Goal: Task Accomplishment & Management: Use online tool/utility

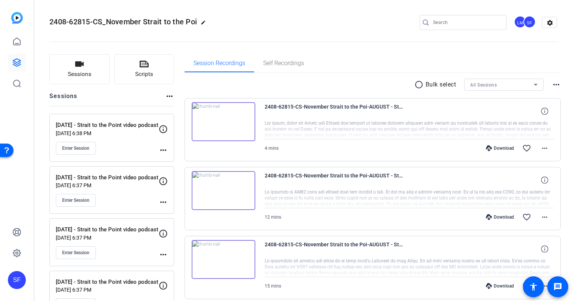
scroll to position [75, 0]
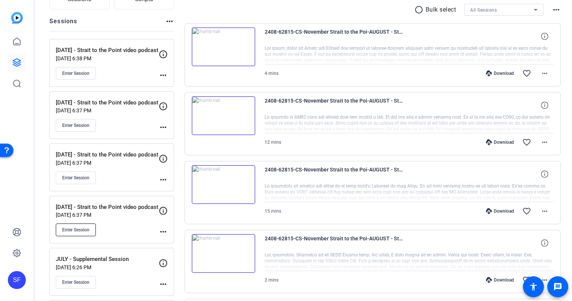
click at [61, 228] on button "Enter Session" at bounding box center [76, 230] width 40 height 13
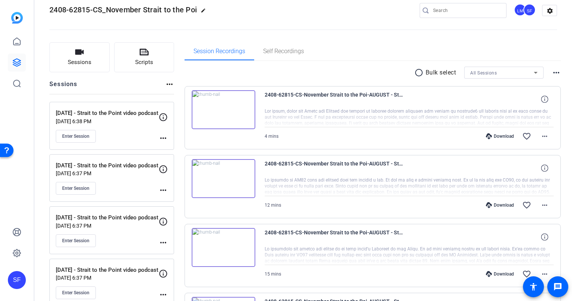
scroll to position [0, 0]
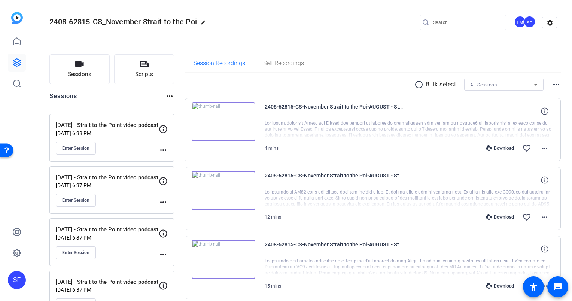
click at [517, 22] on div "LM" at bounding box center [520, 22] width 12 height 12
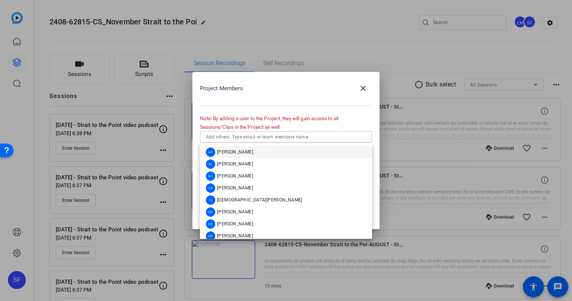
click at [267, 137] on input "text" at bounding box center [286, 137] width 160 height 9
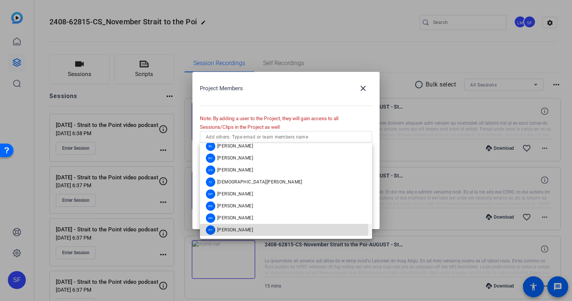
click at [233, 231] on span "[PERSON_NAME]" at bounding box center [235, 230] width 36 height 6
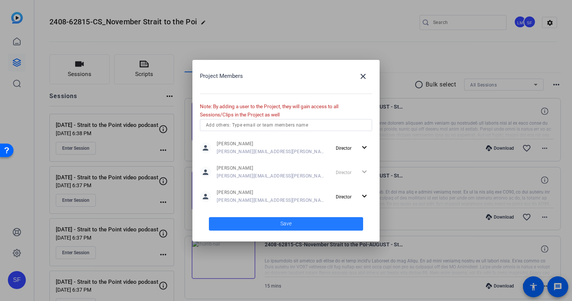
click at [309, 226] on span at bounding box center [286, 224] width 154 height 18
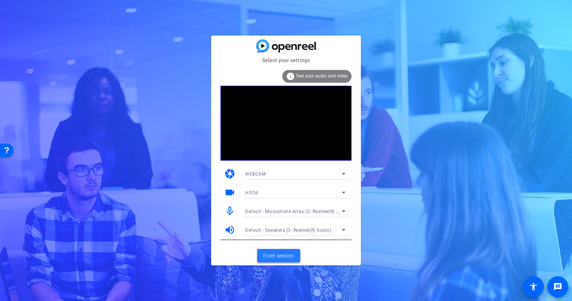
click at [280, 252] on span "Enter session" at bounding box center [278, 256] width 31 height 8
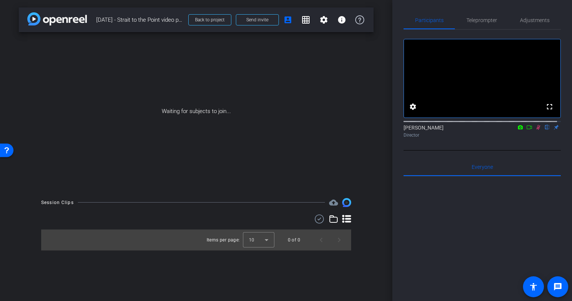
click at [526, 130] on icon at bounding box center [529, 127] width 6 height 5
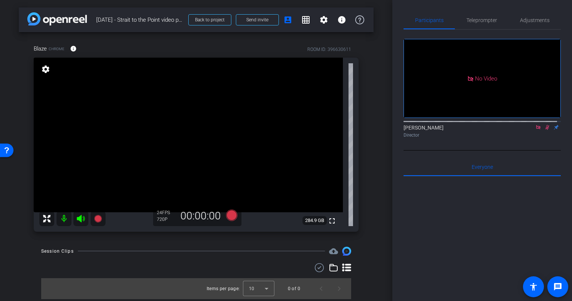
click at [544, 130] on icon at bounding box center [547, 127] width 6 height 5
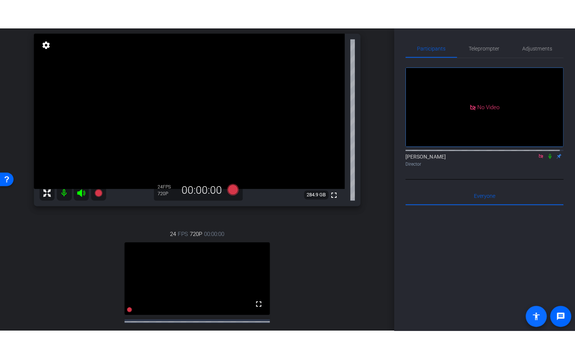
scroll to position [96, 0]
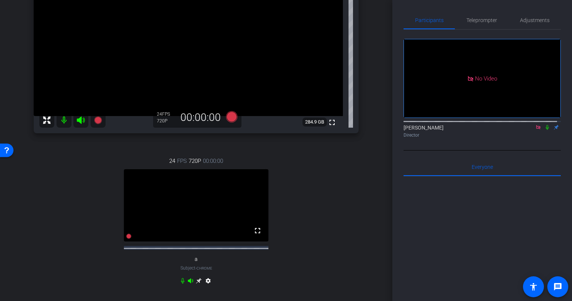
click at [546, 130] on icon at bounding box center [547, 127] width 3 height 5
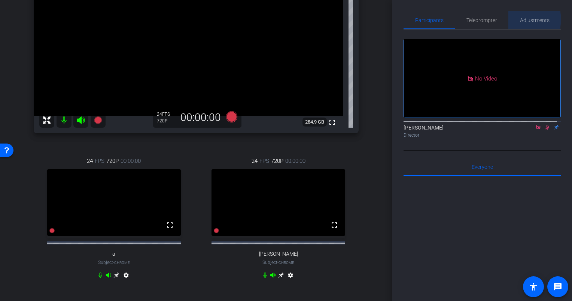
click at [529, 19] on span "Adjustments" at bounding box center [535, 20] width 30 height 5
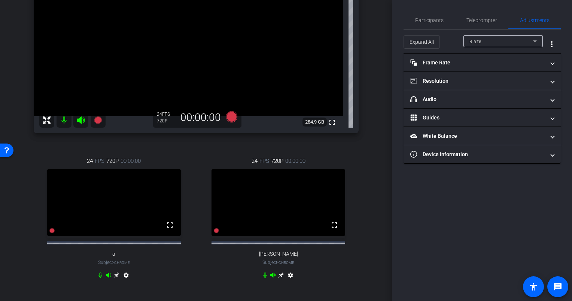
click at [504, 44] on div "Blaze" at bounding box center [502, 41] width 64 height 9
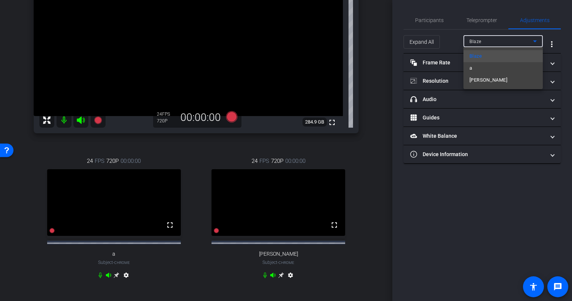
click at [493, 76] on mat-option "Bill Strait" at bounding box center [503, 80] width 79 height 12
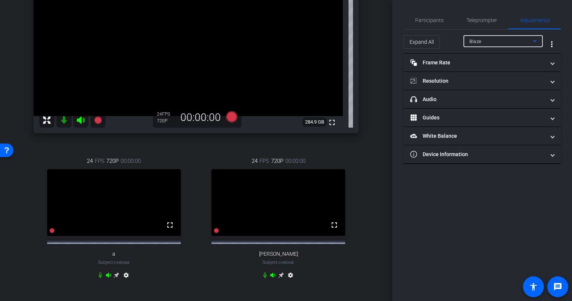
type input "11000"
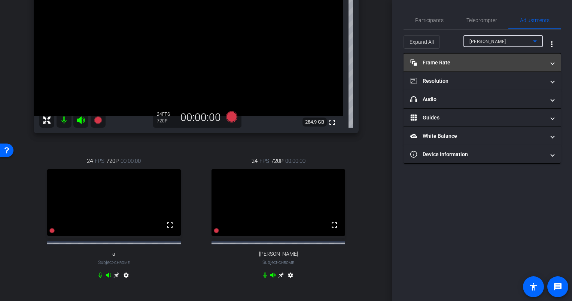
click at [493, 61] on mat-panel-title "Frame Rate Frame Rate" at bounding box center [477, 63] width 135 height 8
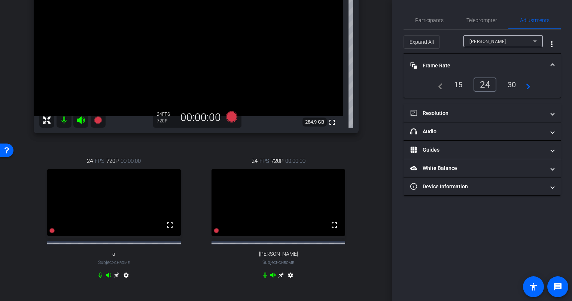
click at [511, 85] on div "30" at bounding box center [512, 84] width 20 height 13
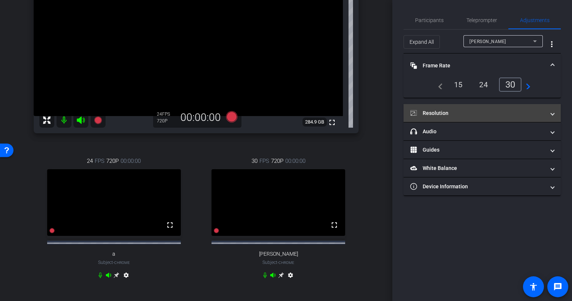
click at [505, 113] on mat-panel-title "Resolution" at bounding box center [477, 113] width 135 height 8
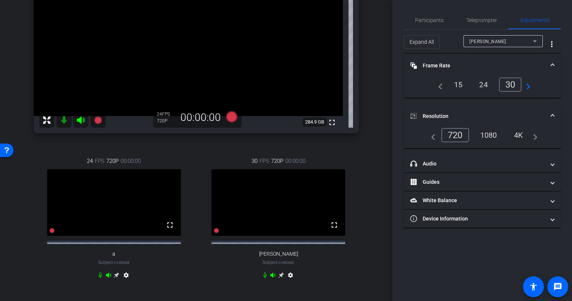
click at [489, 133] on div "1080" at bounding box center [489, 135] width 28 height 13
click at [424, 21] on span "Participants" at bounding box center [429, 20] width 28 height 5
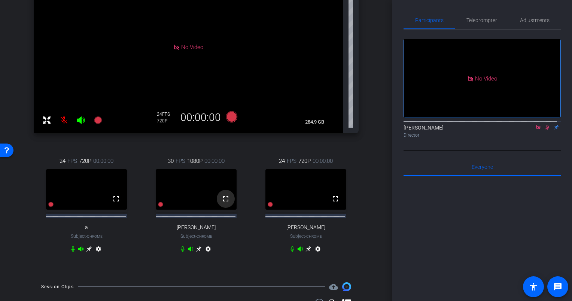
click at [223, 201] on mat-icon "fullscreen" at bounding box center [225, 198] width 9 height 9
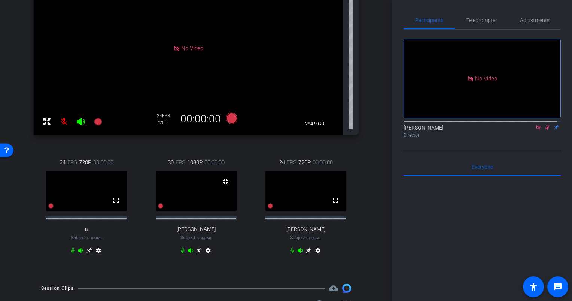
scroll to position [78, 0]
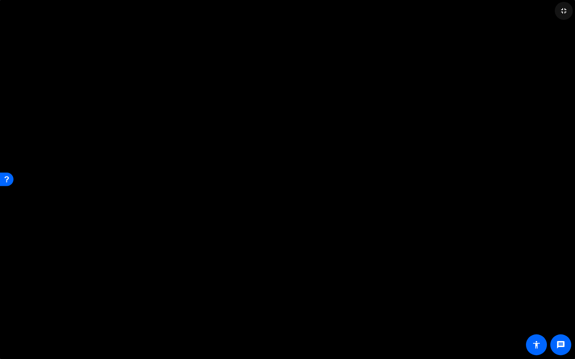
click at [561, 13] on mat-icon "fullscreen_exit" at bounding box center [563, 10] width 9 height 9
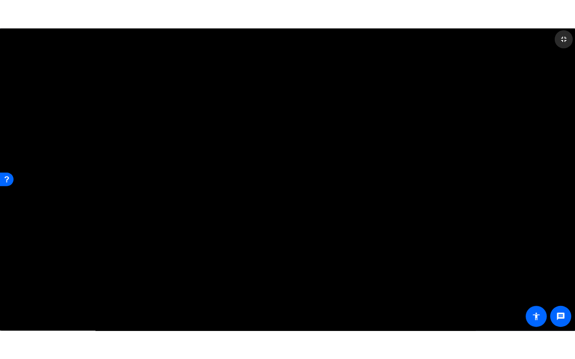
scroll to position [96, 0]
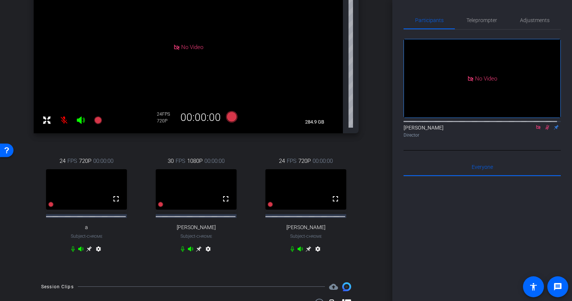
click at [544, 125] on icon at bounding box center [547, 127] width 6 height 5
click at [221, 203] on mat-icon "fullscreen" at bounding box center [225, 198] width 9 height 9
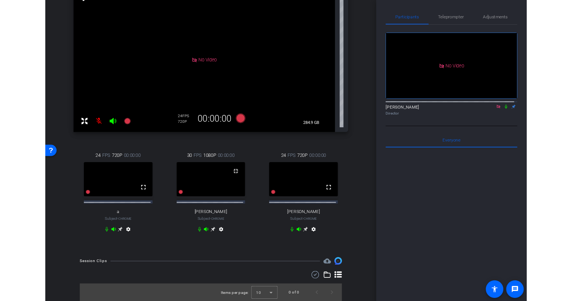
scroll to position [78, 0]
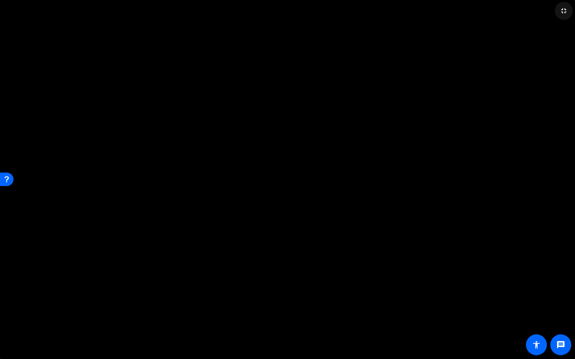
click at [562, 11] on mat-icon "fullscreen_exit" at bounding box center [563, 10] width 9 height 9
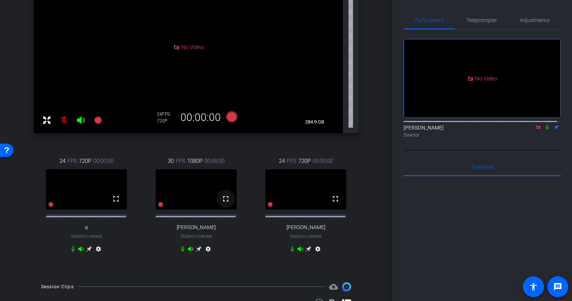
click at [225, 203] on mat-icon "fullscreen" at bounding box center [225, 198] width 9 height 9
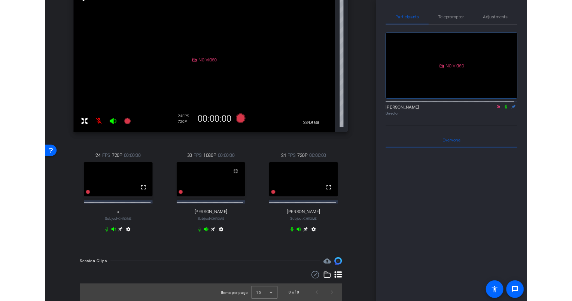
scroll to position [78, 0]
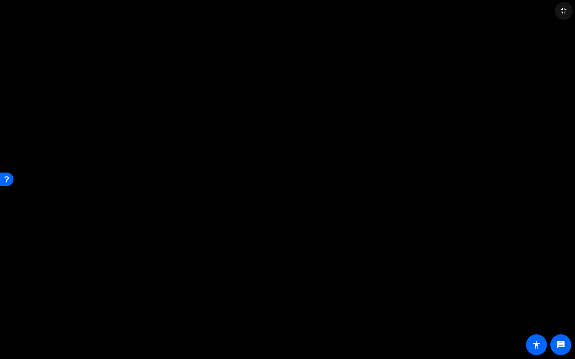
click at [567, 13] on mat-icon "fullscreen_exit" at bounding box center [563, 10] width 9 height 9
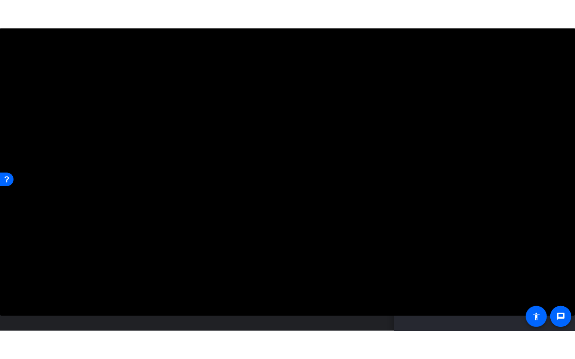
scroll to position [96, 0]
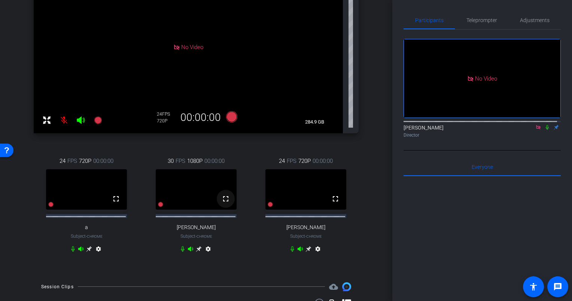
click at [221, 201] on mat-icon "fullscreen" at bounding box center [225, 198] width 9 height 9
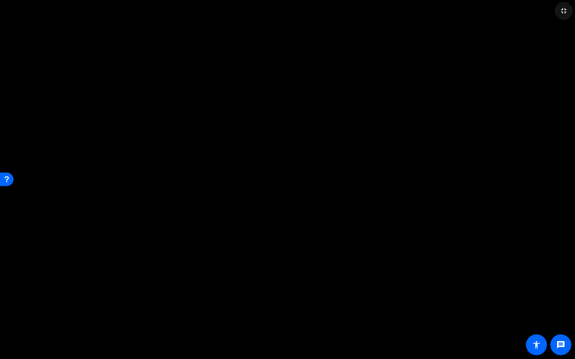
click at [564, 10] on mat-icon "fullscreen_exit" at bounding box center [563, 10] width 9 height 9
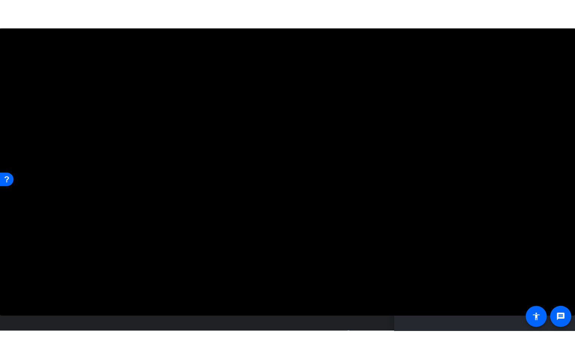
scroll to position [96, 0]
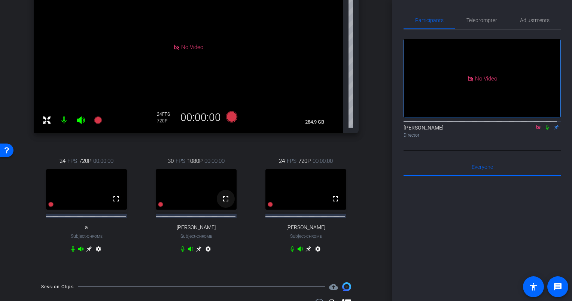
click at [221, 203] on mat-icon "fullscreen" at bounding box center [225, 198] width 9 height 9
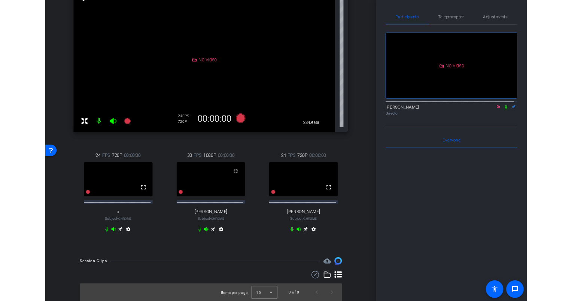
scroll to position [78, 0]
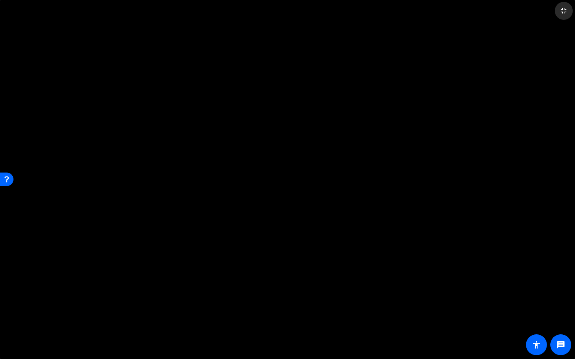
click at [562, 13] on mat-icon "fullscreen_exit" at bounding box center [563, 10] width 9 height 9
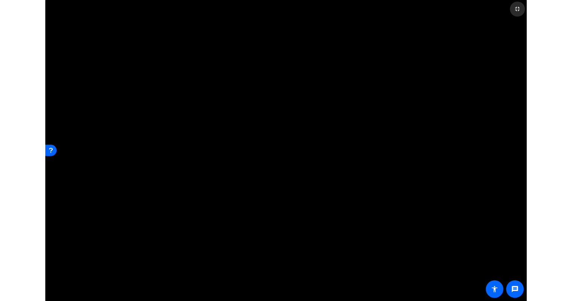
scroll to position [96, 0]
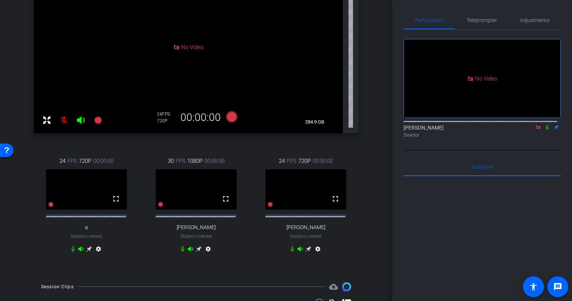
click at [544, 124] on div "Shannon Feiszli Director" at bounding box center [482, 131] width 157 height 15
click at [544, 125] on icon at bounding box center [547, 127] width 6 height 5
click at [546, 125] on icon at bounding box center [547, 127] width 3 height 5
click at [546, 125] on icon at bounding box center [548, 127] width 4 height 5
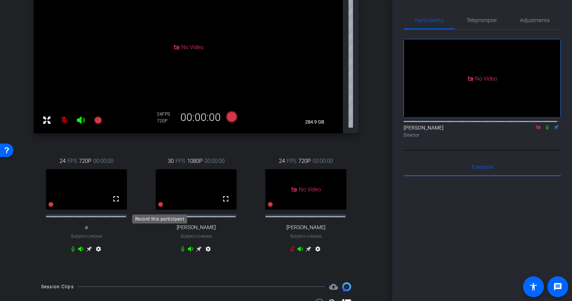
click at [159, 207] on icon at bounding box center [160, 204] width 5 height 5
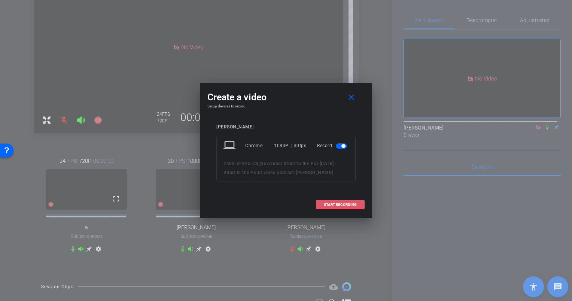
click at [344, 207] on span "START RECORDING" at bounding box center [340, 205] width 33 height 4
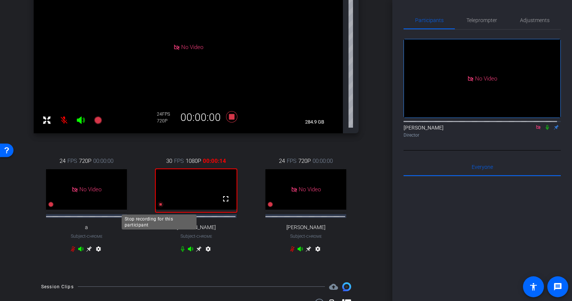
click at [158, 207] on icon at bounding box center [160, 204] width 5 height 5
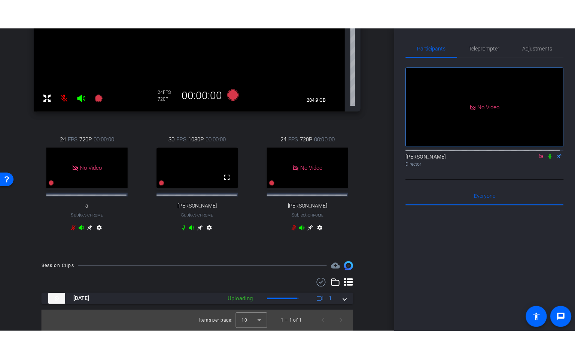
scroll to position [151, 0]
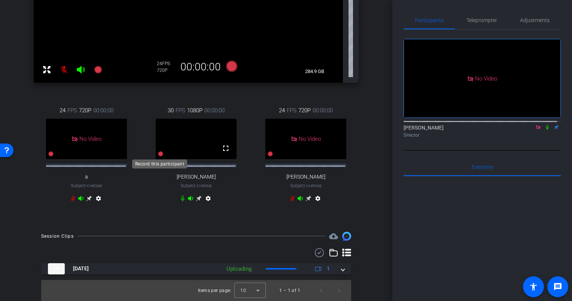
click at [159, 154] on icon at bounding box center [160, 153] width 5 height 5
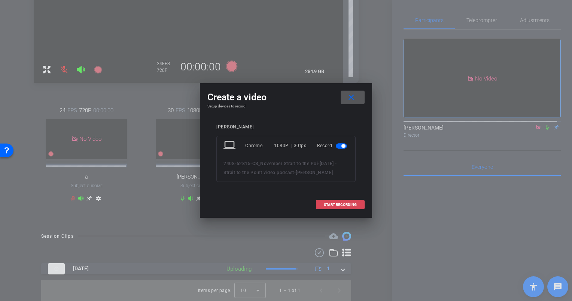
click at [339, 207] on span "START RECORDING" at bounding box center [340, 205] width 33 height 4
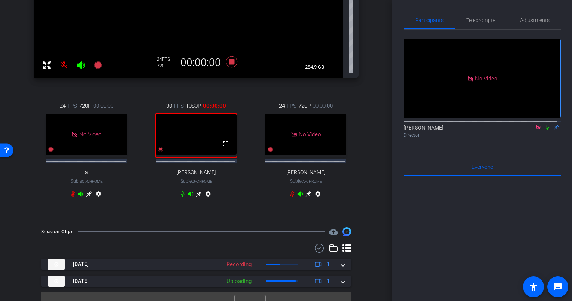
click at [544, 125] on icon at bounding box center [547, 127] width 6 height 5
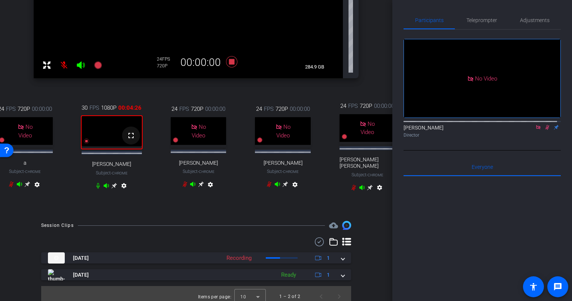
click at [127, 140] on mat-icon "fullscreen" at bounding box center [131, 135] width 9 height 9
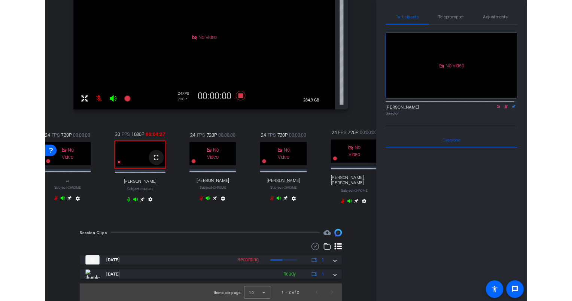
scroll to position [133, 0]
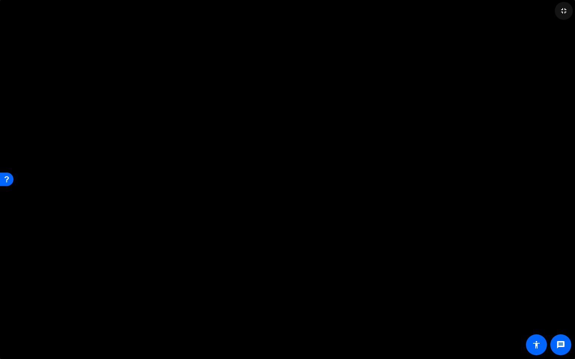
click at [567, 11] on mat-icon "fullscreen_exit" at bounding box center [563, 10] width 9 height 9
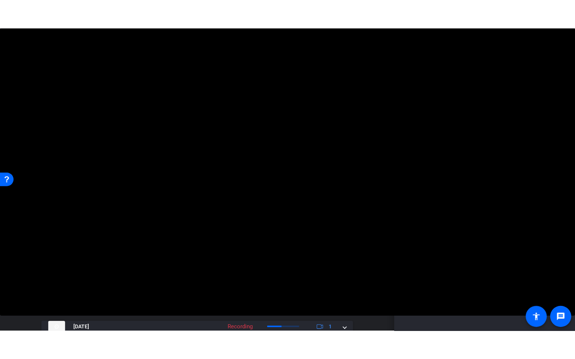
scroll to position [187, 0]
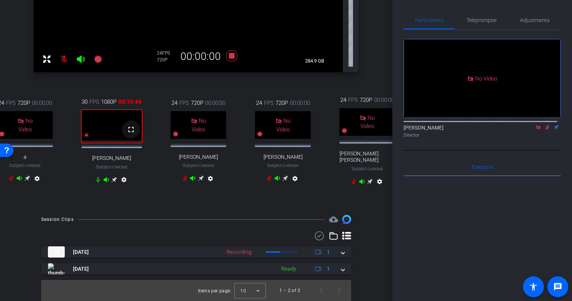
click at [131, 125] on mat-icon "fullscreen" at bounding box center [131, 129] width 9 height 9
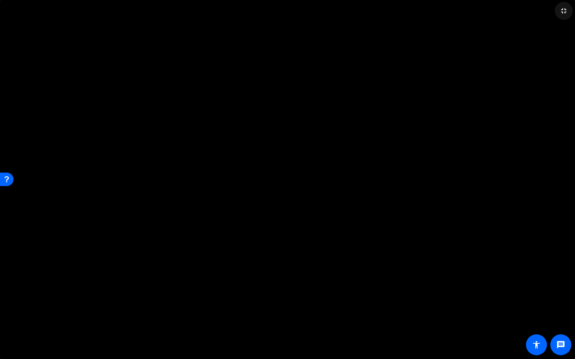
click at [563, 11] on mat-icon "fullscreen_exit" at bounding box center [563, 10] width 9 height 9
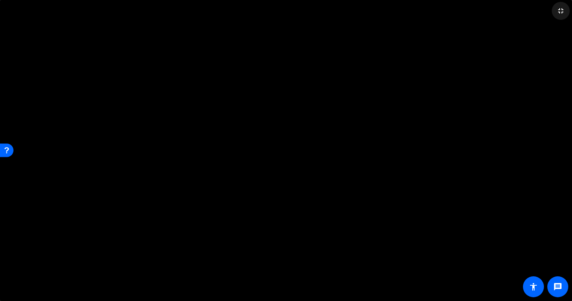
scroll to position [187, 0]
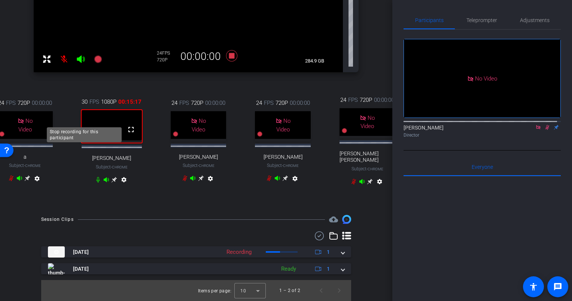
click at [85, 133] on icon at bounding box center [86, 135] width 5 height 5
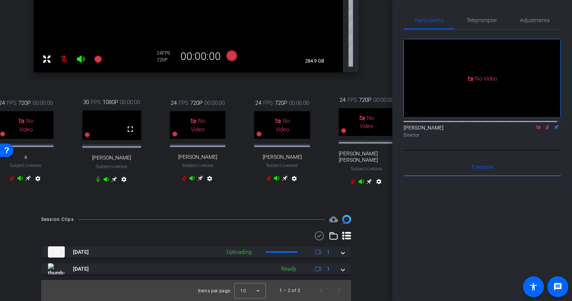
click at [544, 125] on icon at bounding box center [547, 127] width 6 height 5
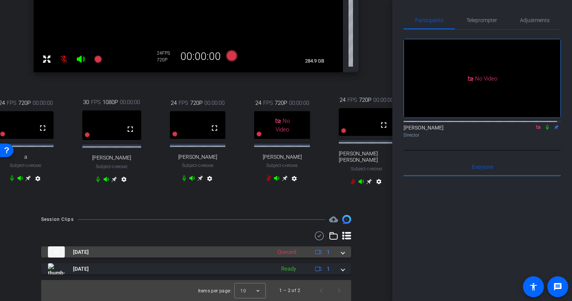
scroll to position [183, 0]
click at [341, 248] on span at bounding box center [342, 252] width 3 height 8
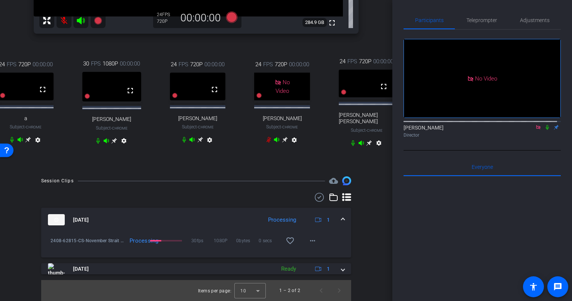
scroll to position [222, 0]
click at [310, 239] on mat-icon "more_horiz" at bounding box center [312, 240] width 9 height 9
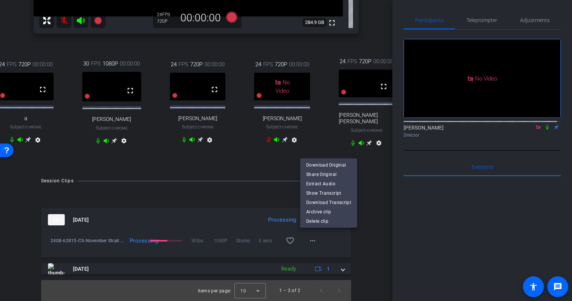
click at [382, 229] on div at bounding box center [286, 150] width 572 height 301
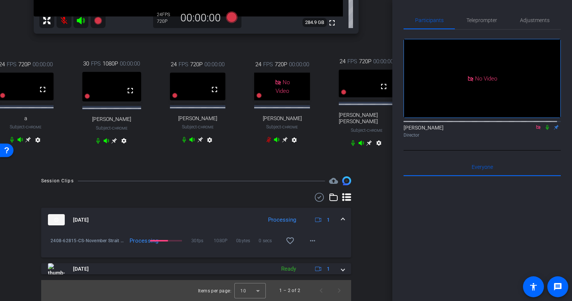
click at [544, 125] on icon at bounding box center [547, 127] width 6 height 5
click at [309, 237] on mat-icon "more_horiz" at bounding box center [312, 240] width 9 height 9
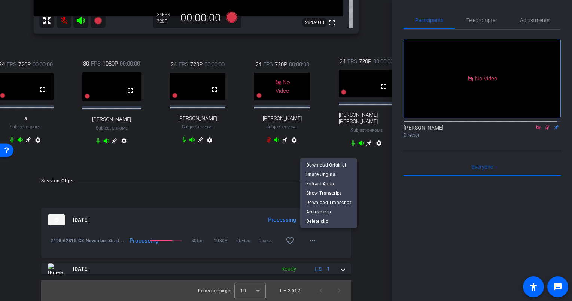
click at [343, 239] on div at bounding box center [286, 150] width 572 height 301
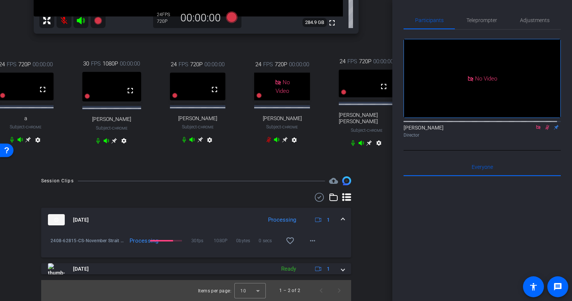
click at [276, 217] on div "Processing" at bounding box center [282, 220] width 36 height 9
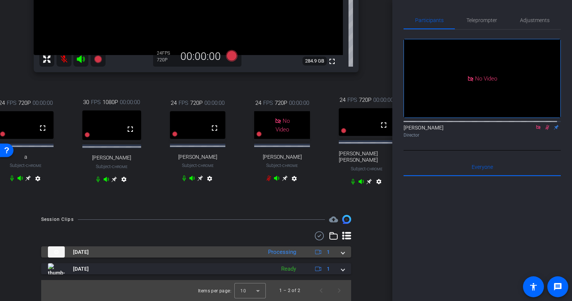
scroll to position [183, 0]
click at [286, 248] on div "Processing" at bounding box center [282, 252] width 36 height 9
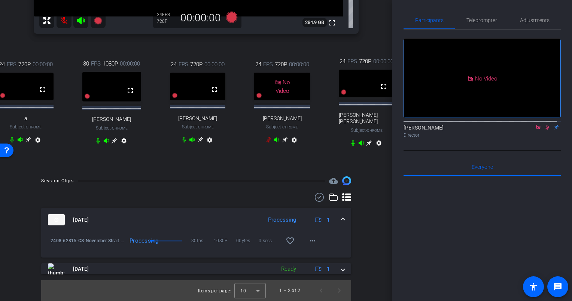
scroll to position [222, 0]
click at [312, 237] on mat-icon "more_horiz" at bounding box center [312, 240] width 9 height 9
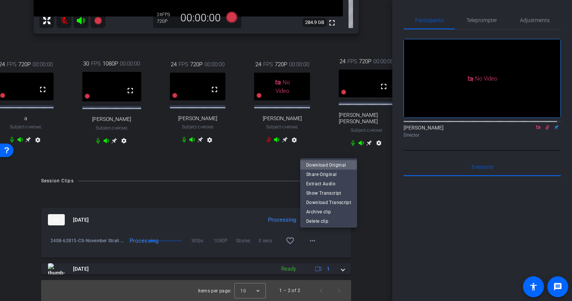
click at [324, 166] on span "Download Original" at bounding box center [328, 165] width 45 height 9
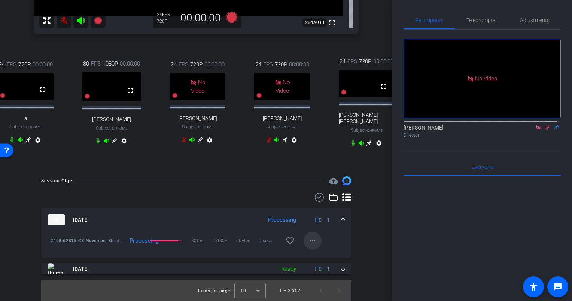
click at [315, 237] on span at bounding box center [313, 241] width 18 height 18
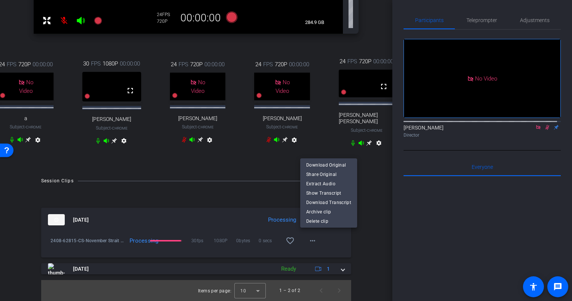
click at [542, 104] on div at bounding box center [286, 150] width 572 height 301
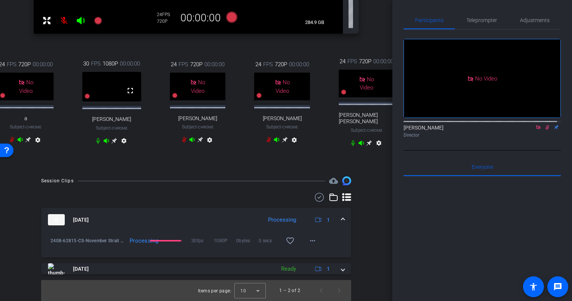
click at [544, 125] on icon at bounding box center [547, 127] width 6 height 5
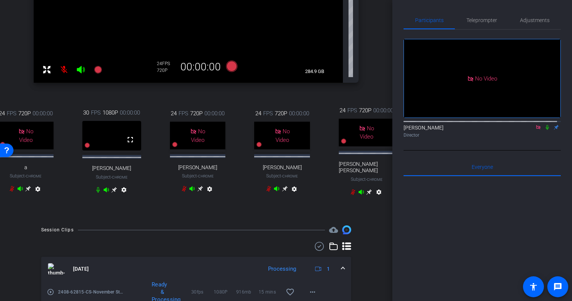
scroll to position [109, 0]
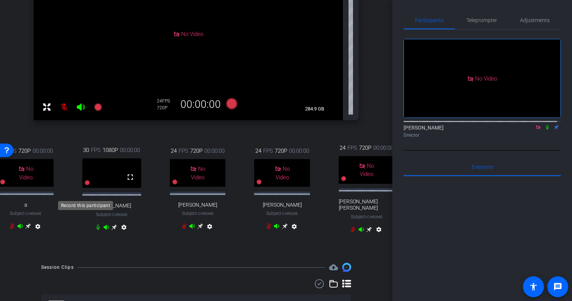
click at [85, 185] on icon at bounding box center [87, 182] width 5 height 5
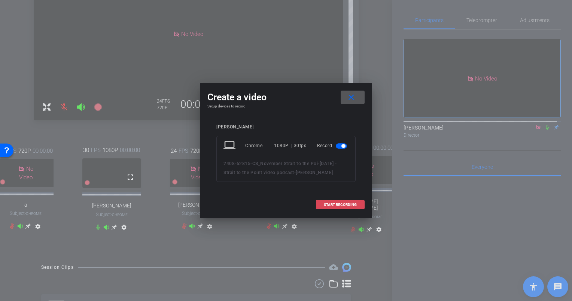
click at [347, 207] on span "START RECORDING" at bounding box center [340, 205] width 33 height 4
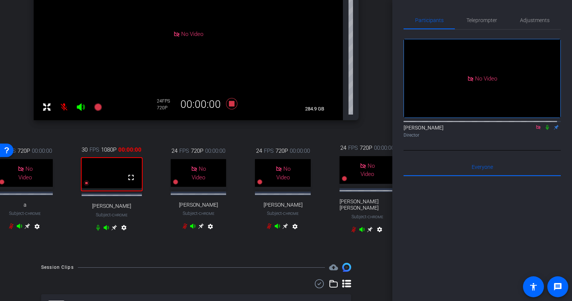
click at [546, 125] on icon at bounding box center [547, 127] width 3 height 5
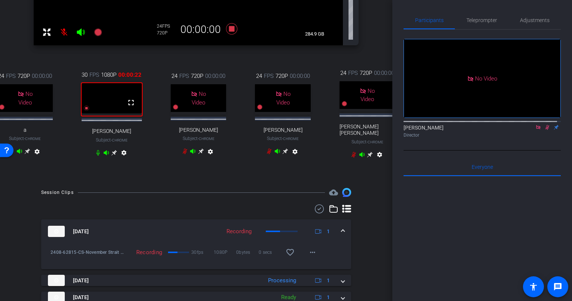
scroll to position [222, 0]
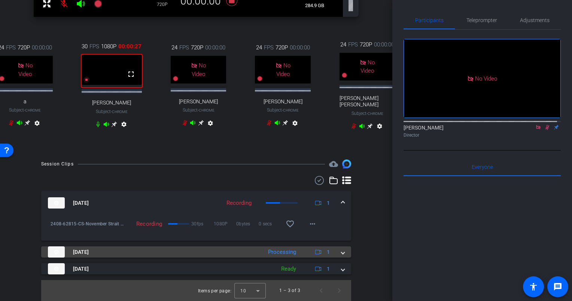
click at [57, 258] on img at bounding box center [56, 251] width 17 height 11
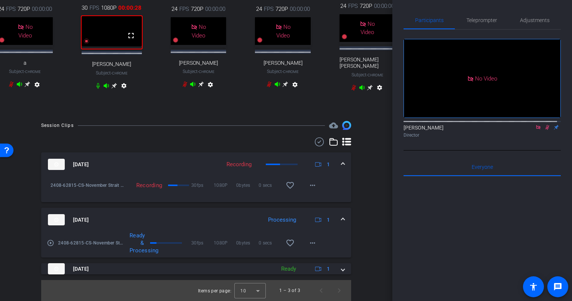
scroll to position [277, 0]
click at [312, 239] on mat-icon "more_horiz" at bounding box center [312, 243] width 9 height 9
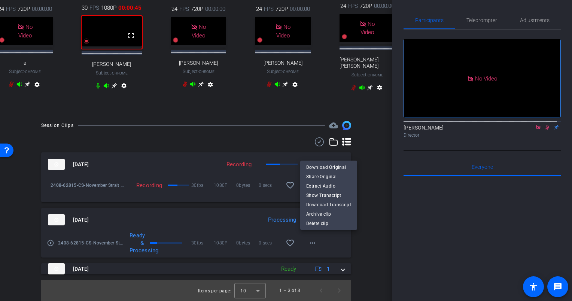
click at [31, 241] on div at bounding box center [286, 150] width 572 height 301
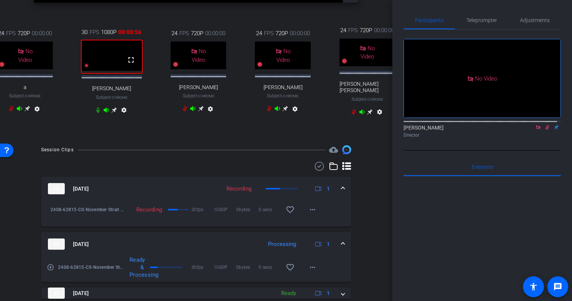
scroll to position [202, 0]
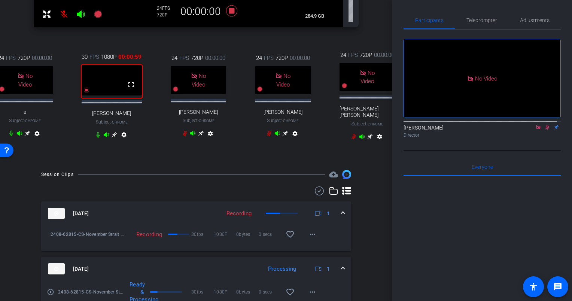
click at [544, 125] on icon at bounding box center [547, 127] width 6 height 5
click at [84, 93] on icon at bounding box center [86, 90] width 5 height 5
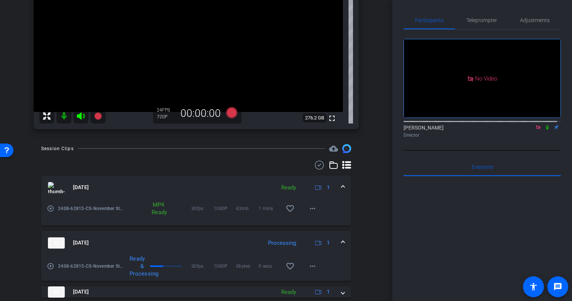
scroll to position [124, 0]
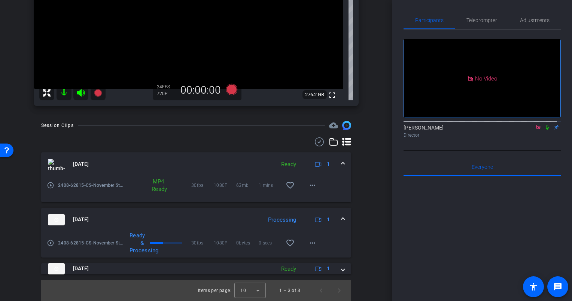
click at [544, 125] on icon at bounding box center [547, 127] width 6 height 5
click at [50, 243] on mat-icon "play_circle_outline" at bounding box center [50, 242] width 7 height 7
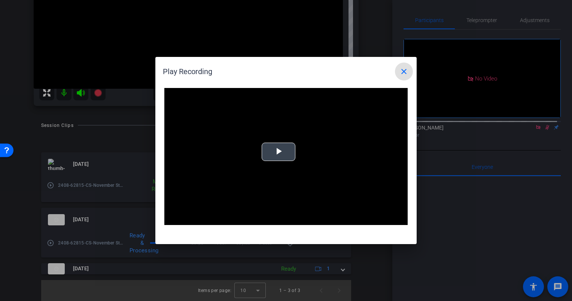
click at [277, 154] on div "Video Player is loading. Play Video Play Mute Current Time 0:00 / Duration 15:1…" at bounding box center [285, 156] width 243 height 137
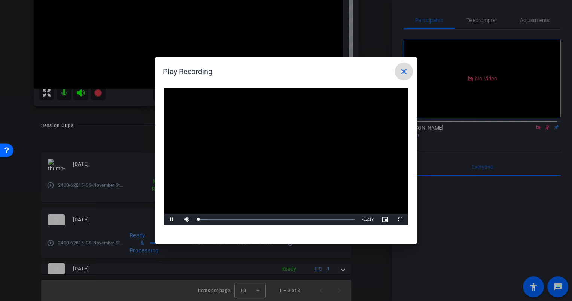
click at [406, 74] on mat-icon "close" at bounding box center [404, 71] width 9 height 9
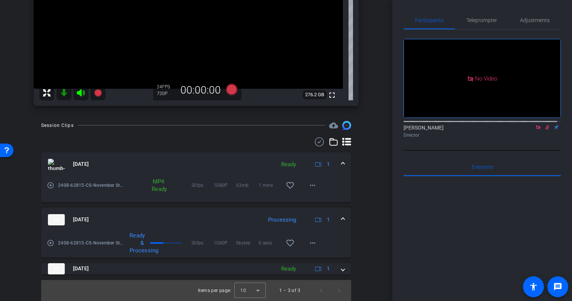
click at [545, 125] on icon at bounding box center [547, 127] width 6 height 5
click at [309, 183] on mat-icon "more_horiz" at bounding box center [312, 185] width 9 height 9
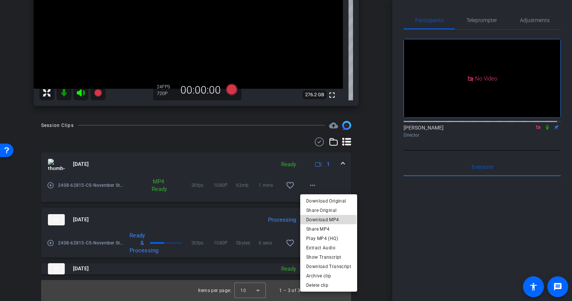
click at [325, 220] on span "Download MP4" at bounding box center [328, 219] width 45 height 9
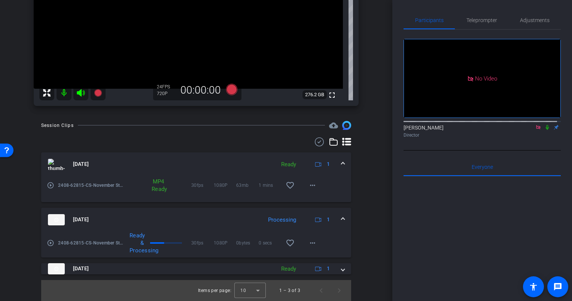
click at [373, 207] on div "arrow_back SEPTEMBER 2025 - Strait to the Point video podcast Back to project S…" at bounding box center [196, 150] width 392 height 301
click at [545, 125] on icon at bounding box center [547, 127] width 6 height 5
click at [543, 124] on mat-icon at bounding box center [547, 127] width 9 height 7
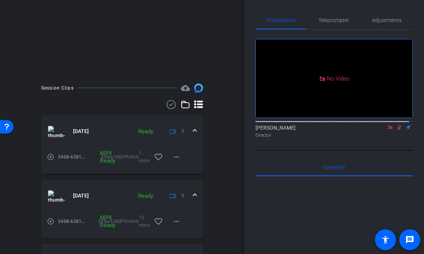
scroll to position [152, 0]
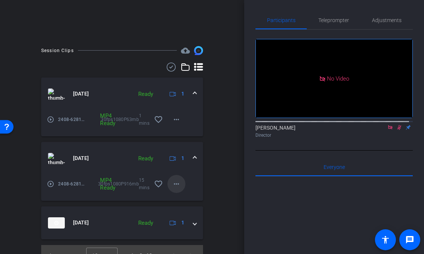
click at [177, 180] on span at bounding box center [176, 184] width 18 height 18
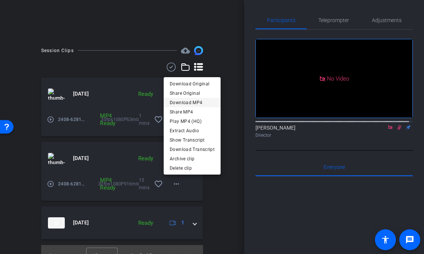
click at [189, 99] on span "Download MP4" at bounding box center [192, 102] width 45 height 9
